Goal: Information Seeking & Learning: Learn about a topic

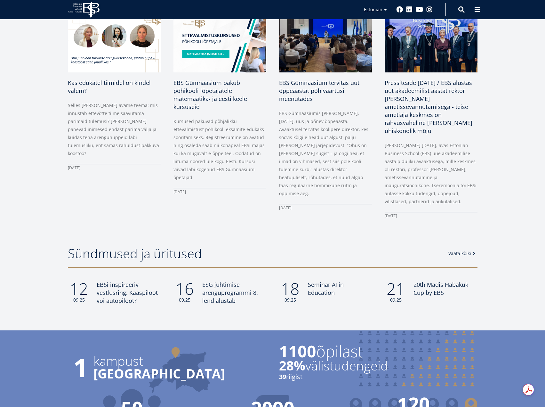
scroll to position [352, 0]
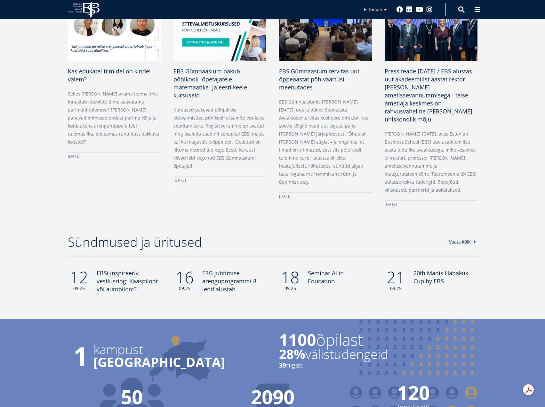
click at [468, 241] on link "Vaata kõiki" at bounding box center [463, 242] width 29 height 6
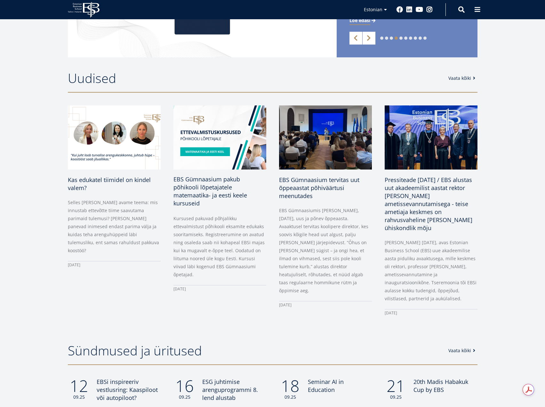
scroll to position [224, 0]
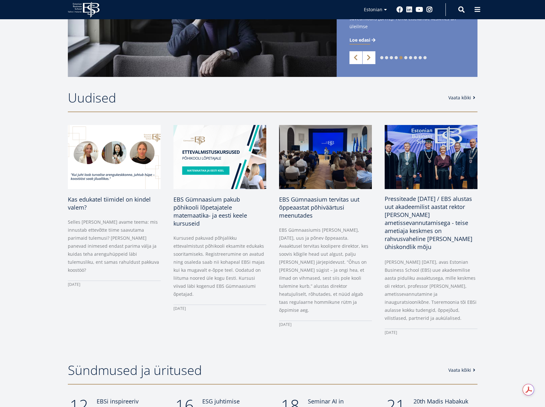
click at [405, 228] on span "Pressiteade 29.08.2025 / EBS alustas uut akadeemilist aastat rektor Meelis Kits…" at bounding box center [429, 223] width 88 height 56
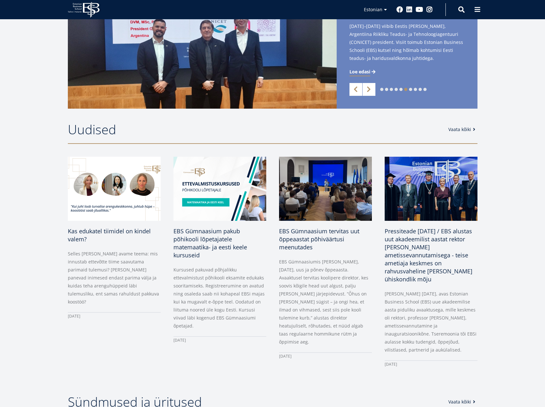
scroll to position [192, 0]
click at [454, 126] on header "Uudised Vaata kõiki" at bounding box center [273, 133] width 410 height 22
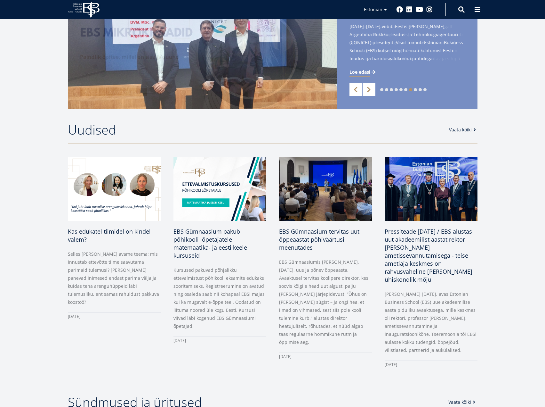
click at [457, 131] on link "Vaata kõiki" at bounding box center [463, 129] width 29 height 6
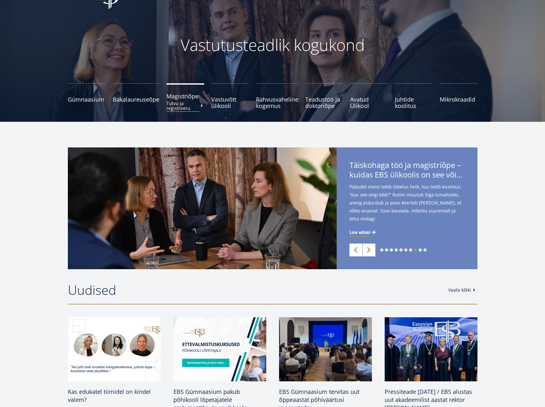
scroll to position [0, 0]
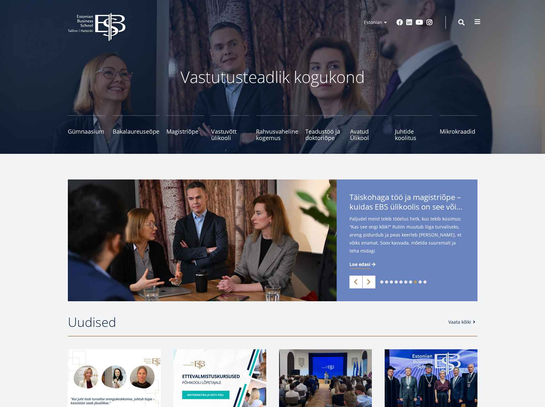
click at [477, 22] on span at bounding box center [478, 22] width 6 height 6
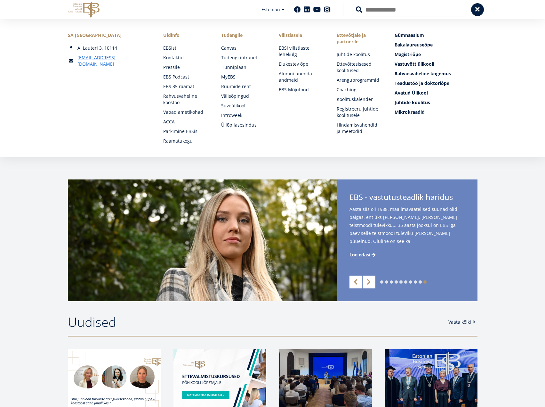
click at [231, 67] on link "Tunniplaan" at bounding box center [244, 67] width 45 height 6
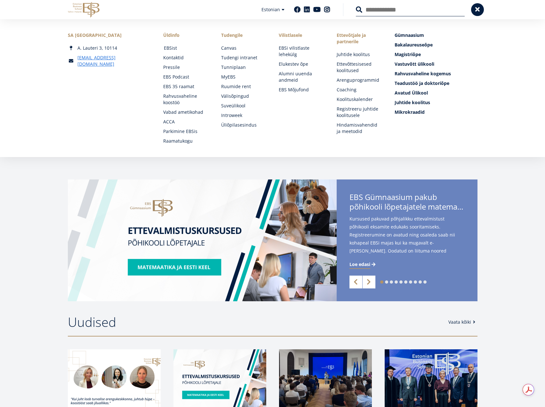
click at [172, 47] on link "EBSist" at bounding box center [186, 48] width 45 height 6
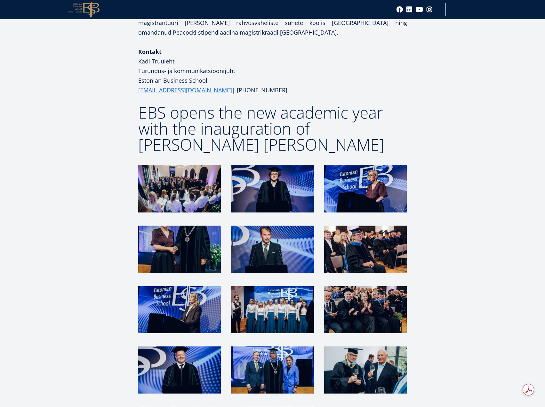
scroll to position [1249, 0]
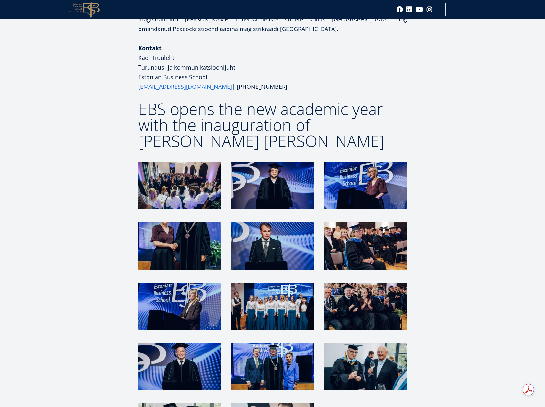
click at [366, 282] on img at bounding box center [365, 305] width 83 height 47
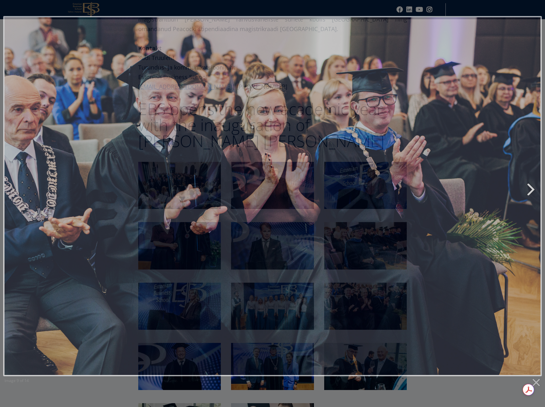
click at [398, 279] on link "Next image" at bounding box center [369, 196] width 345 height 360
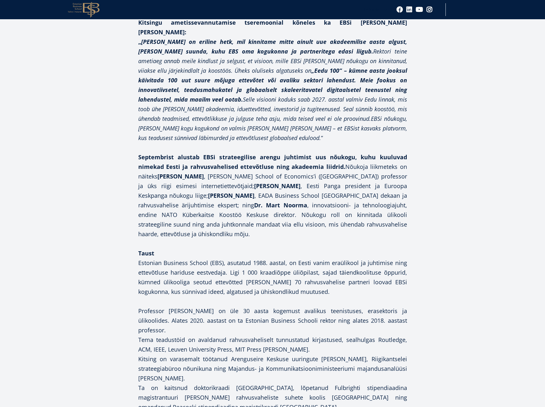
scroll to position [801, 0]
